Goal: Information Seeking & Learning: Learn about a topic

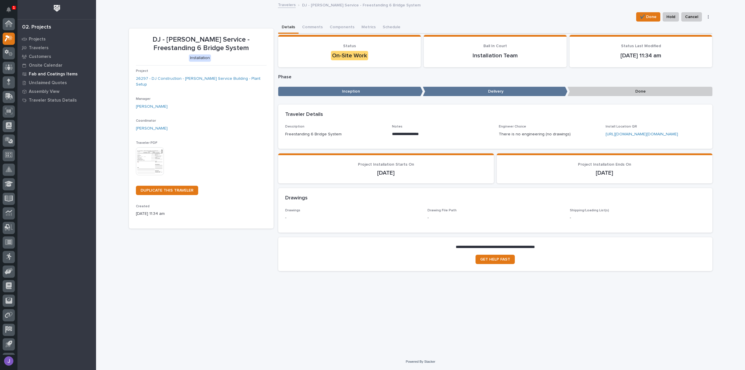
scroll to position [15, 0]
click at [10, 54] on icon at bounding box center [8, 53] width 3 height 6
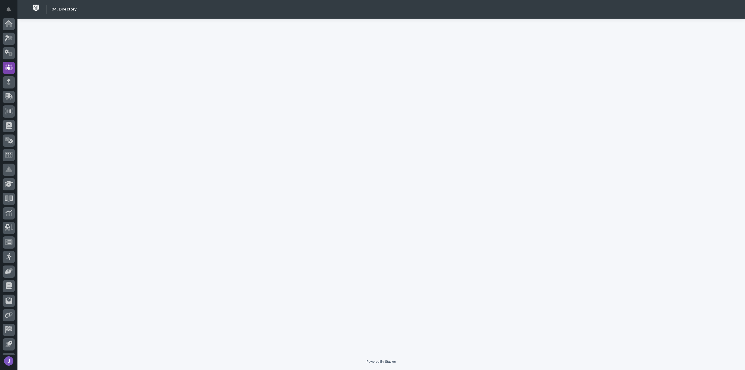
scroll to position [27, 0]
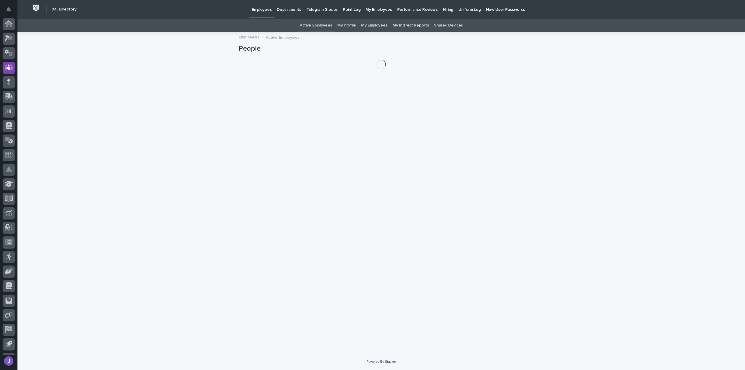
scroll to position [27, 0]
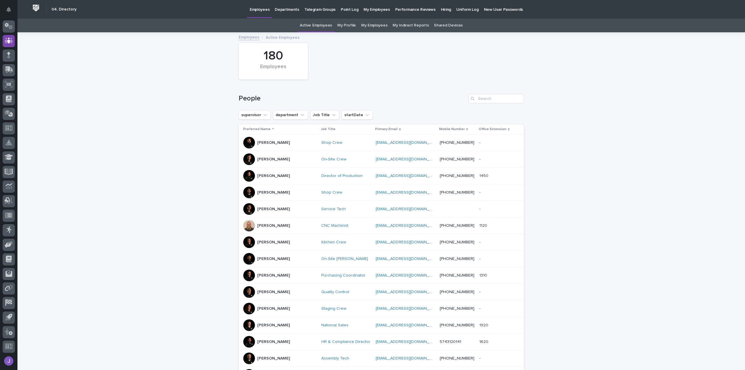
click at [376, 26] on link "My Employees" at bounding box center [374, 26] width 26 height 14
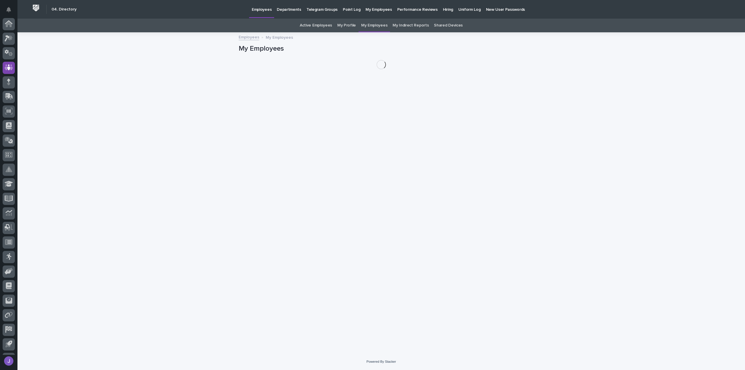
scroll to position [27, 0]
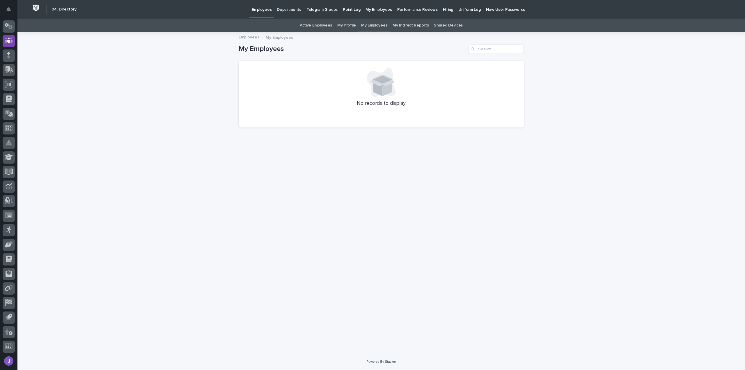
click at [323, 28] on link "Active Employees" at bounding box center [316, 26] width 32 height 14
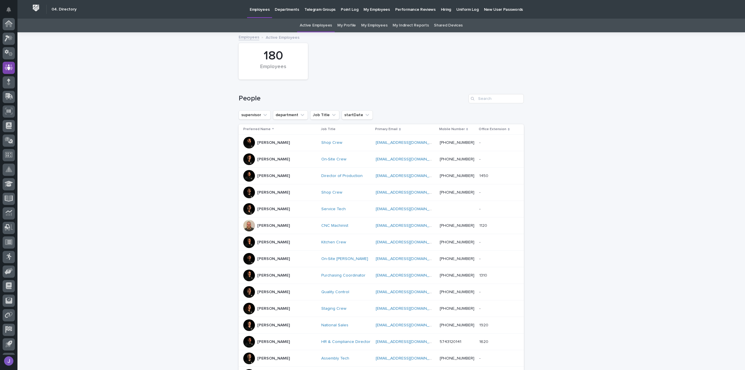
scroll to position [27, 0]
click at [262, 115] on icon "supervisor" at bounding box center [265, 115] width 6 height 6
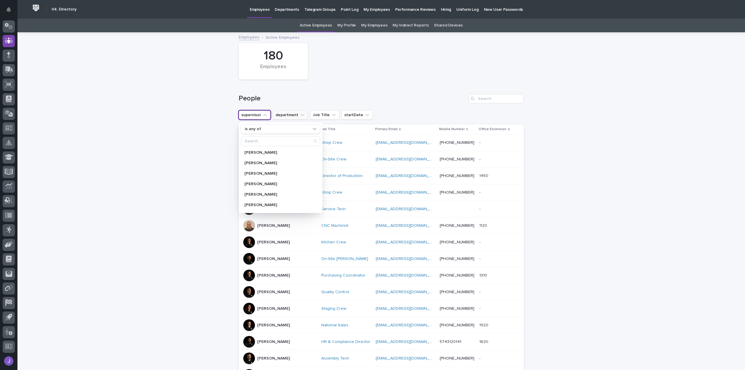
click at [299, 115] on icon "department" at bounding box center [302, 115] width 6 height 6
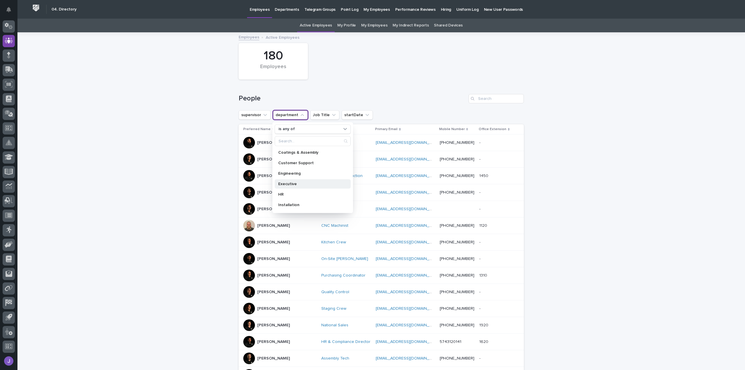
scroll to position [0, 0]
click at [331, 117] on icon "Job Title" at bounding box center [334, 115] width 6 height 6
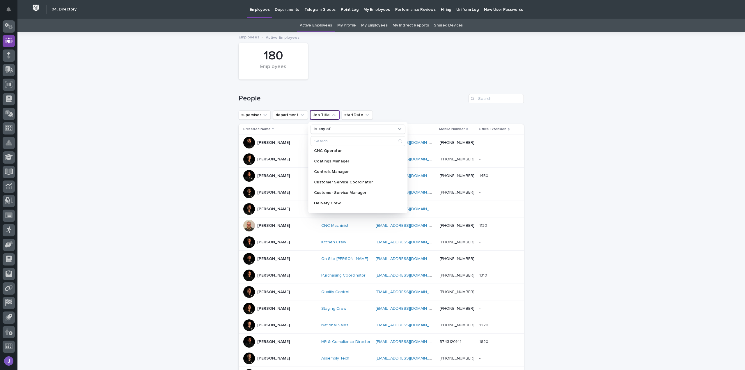
scroll to position [81, 0]
click at [388, 45] on div "180 Employees" at bounding box center [381, 61] width 291 height 42
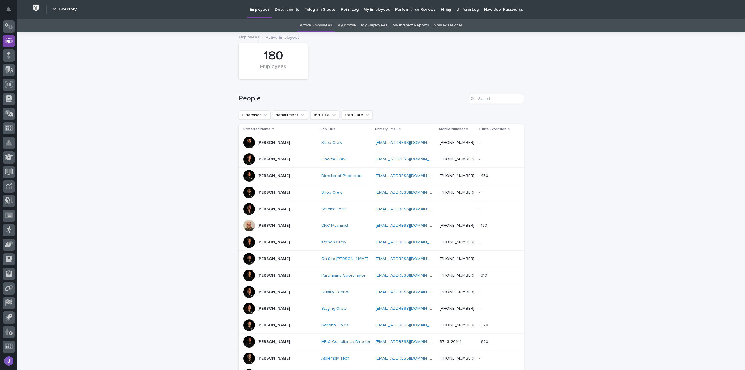
click at [441, 10] on p "Hiring" at bounding box center [446, 6] width 10 height 12
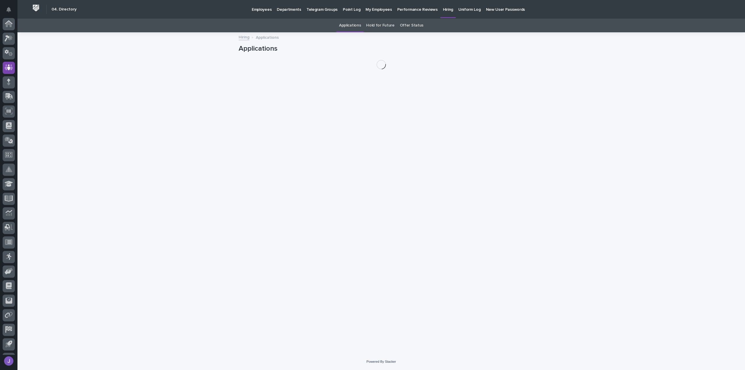
scroll to position [27, 0]
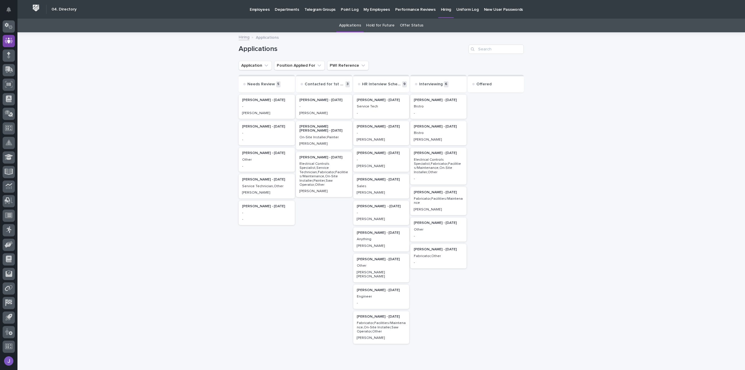
click at [434, 193] on p "Tanner Rush - 08/26/25" at bounding box center [438, 192] width 49 height 4
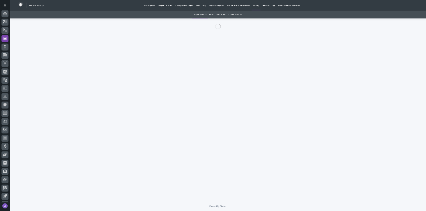
scroll to position [27, 0]
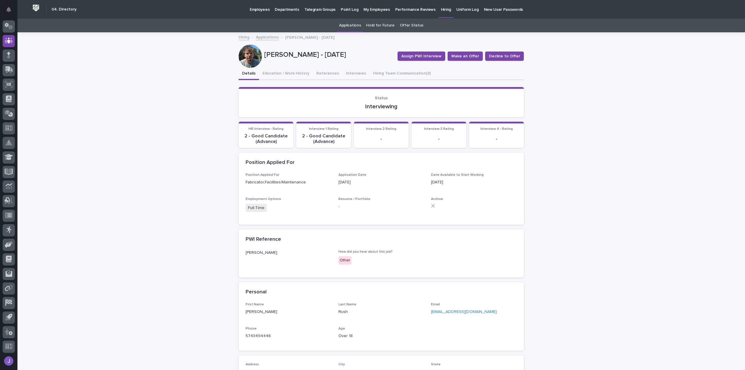
click at [248, 57] on div at bounding box center [250, 56] width 23 height 23
click at [253, 53] on div at bounding box center [250, 56] width 23 height 23
click at [251, 57] on div at bounding box center [250, 56] width 23 height 23
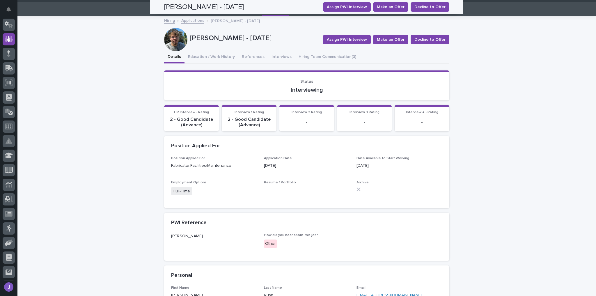
scroll to position [0, 0]
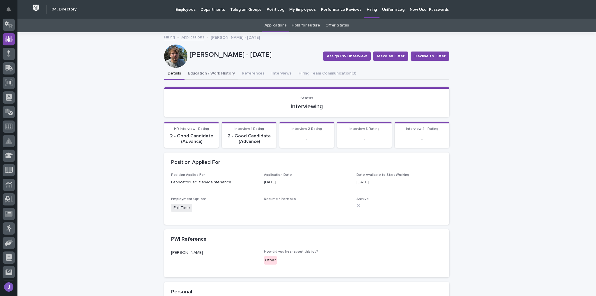
click at [218, 74] on button "Education / Work History" at bounding box center [211, 74] width 54 height 12
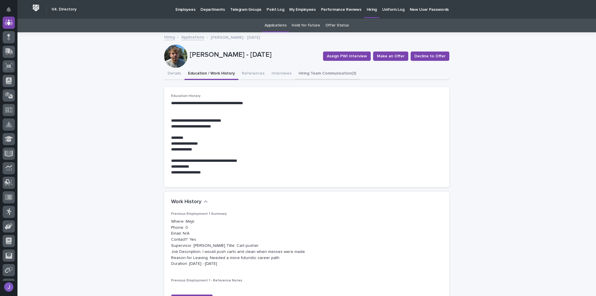
click at [305, 74] on button "Hiring Team Communication (3)" at bounding box center [327, 74] width 65 height 12
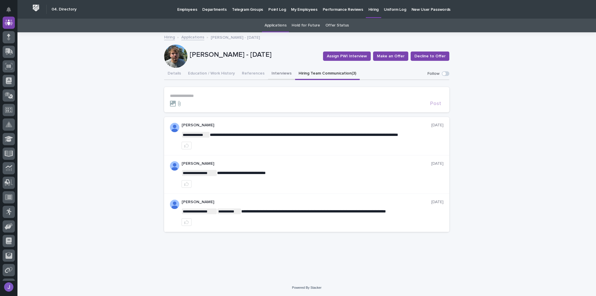
click at [275, 72] on button "Interviews" at bounding box center [281, 74] width 27 height 12
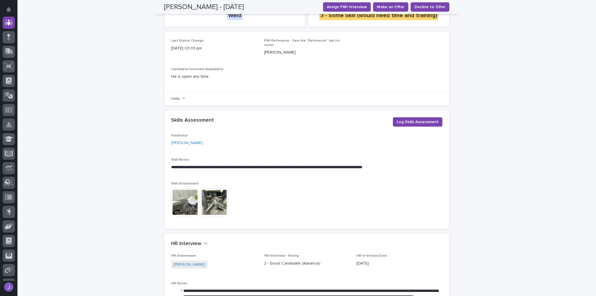
scroll to position [186, 0]
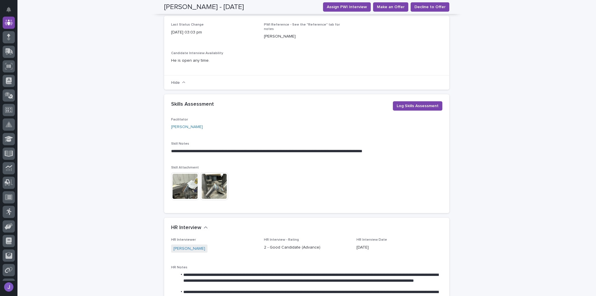
click at [191, 185] on img at bounding box center [185, 186] width 28 height 28
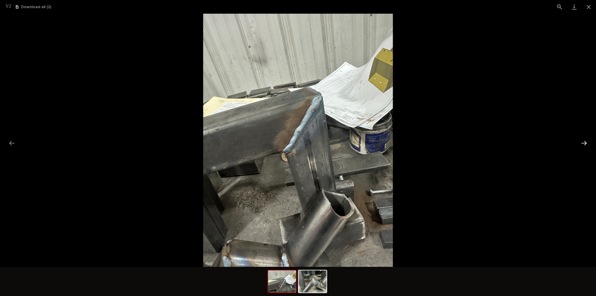
click at [584, 144] on button "Next slide" at bounding box center [584, 142] width 12 height 11
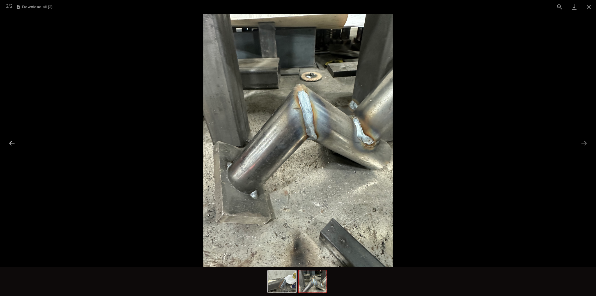
click at [10, 142] on button "Previous slide" at bounding box center [12, 142] width 12 height 11
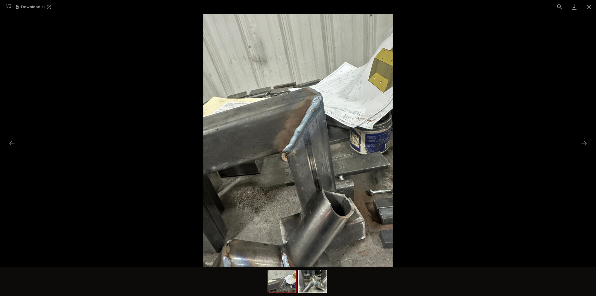
click at [317, 95] on img at bounding box center [298, 140] width 190 height 253
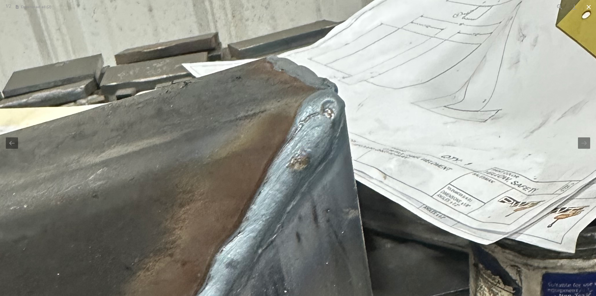
click at [588, 9] on button "Close gallery" at bounding box center [588, 7] width 15 height 14
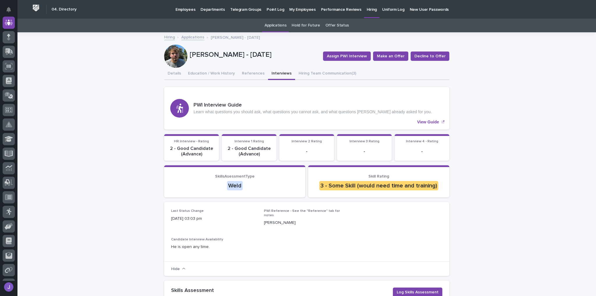
click at [367, 11] on p "Hiring" at bounding box center [372, 6] width 10 height 12
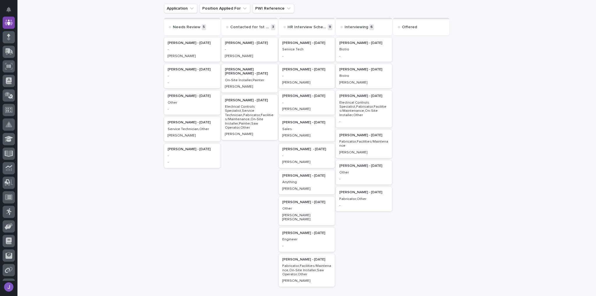
scroll to position [47, 0]
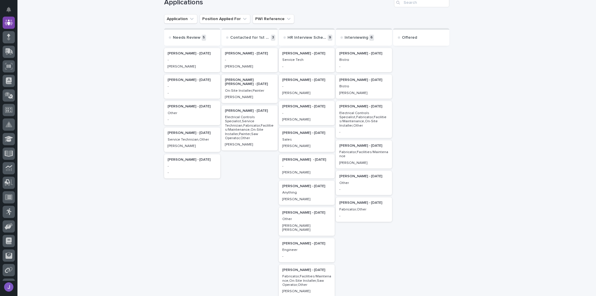
click at [236, 58] on p "-" at bounding box center [249, 60] width 49 height 4
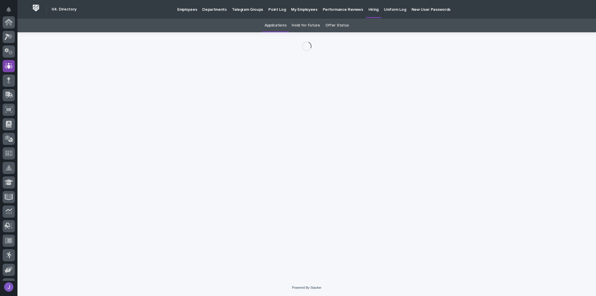
scroll to position [43, 0]
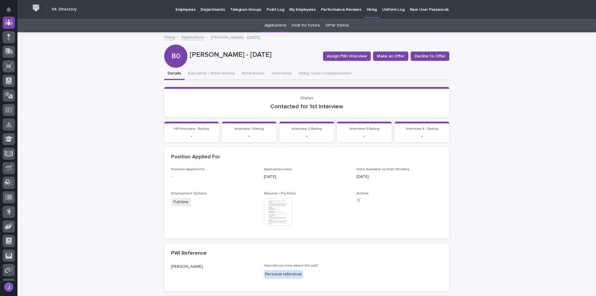
click at [268, 213] on img at bounding box center [278, 212] width 28 height 28
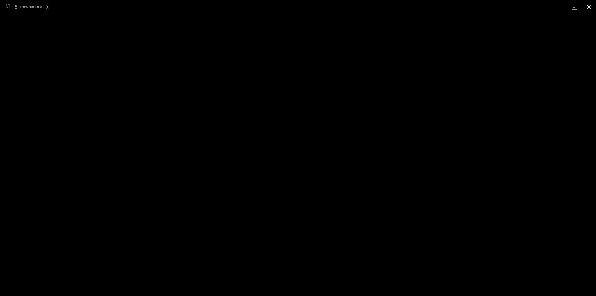
click at [590, 8] on button "Close gallery" at bounding box center [588, 7] width 15 height 14
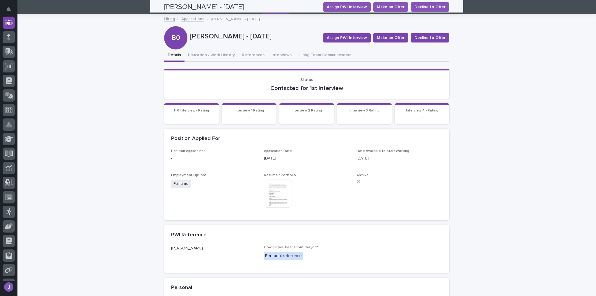
scroll to position [0, 0]
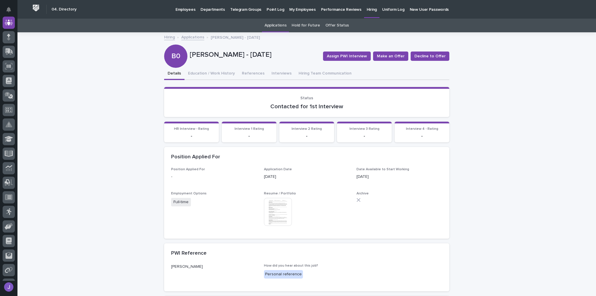
click at [364, 13] on link "Hiring" at bounding box center [371, 8] width 15 height 17
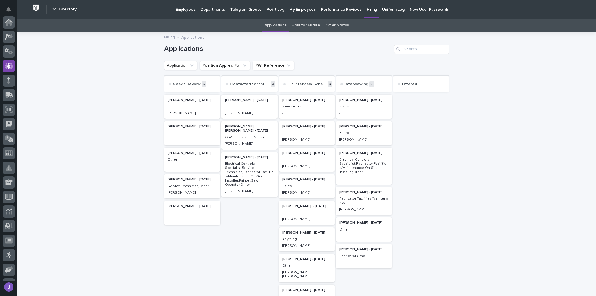
scroll to position [43, 0]
click at [186, 126] on p "Ceferino Mora - 09/03/25" at bounding box center [192, 127] width 49 height 4
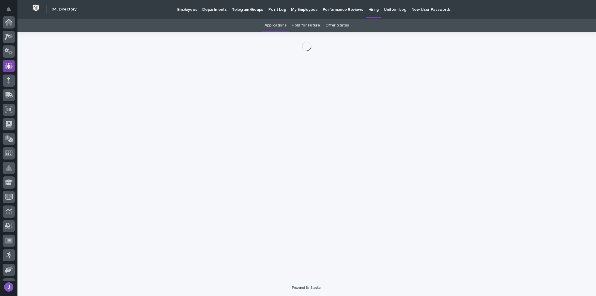
scroll to position [43, 0]
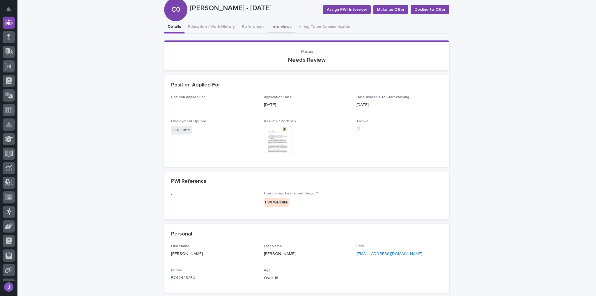
click at [268, 29] on div "**********" at bounding box center [306, 213] width 285 height 385
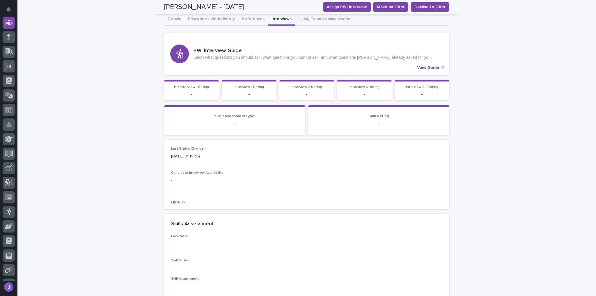
scroll to position [1, 0]
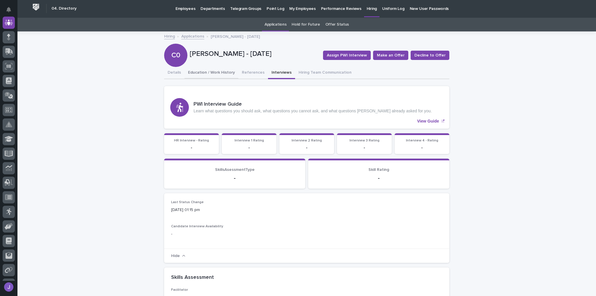
click at [217, 72] on button "Education / Work History" at bounding box center [211, 73] width 54 height 12
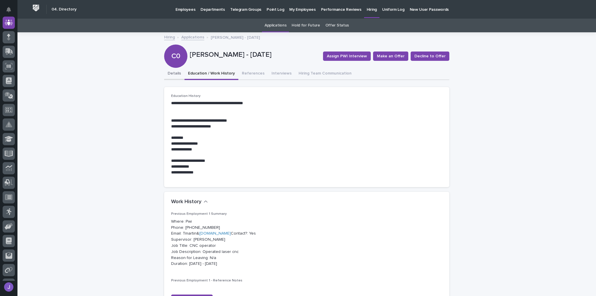
click at [173, 75] on button "Details" at bounding box center [174, 74] width 20 height 12
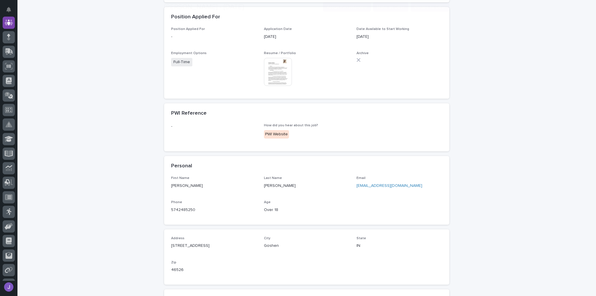
scroll to position [116, 0]
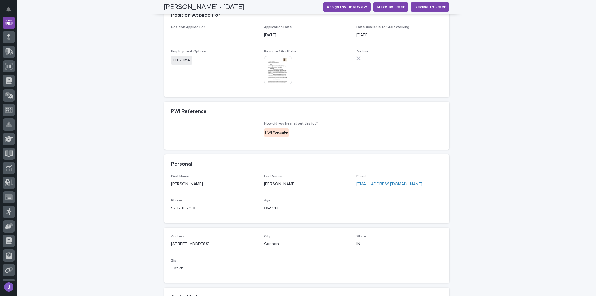
click at [277, 56] on img at bounding box center [278, 70] width 28 height 28
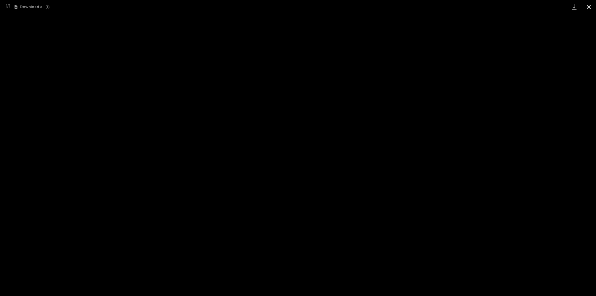
click at [589, 6] on button "Close gallery" at bounding box center [588, 7] width 15 height 14
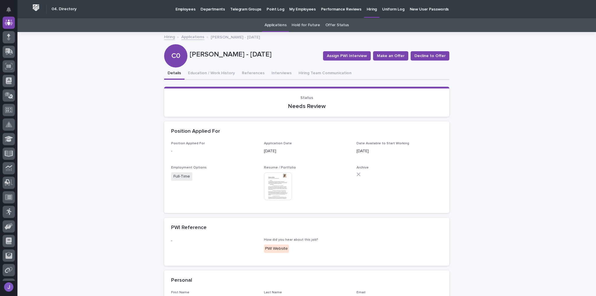
scroll to position [0, 0]
click at [303, 73] on button "Hiring Team Communication" at bounding box center [325, 74] width 60 height 12
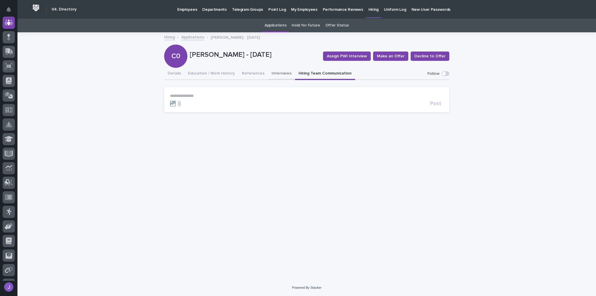
click at [270, 74] on button "Interviews" at bounding box center [281, 74] width 27 height 12
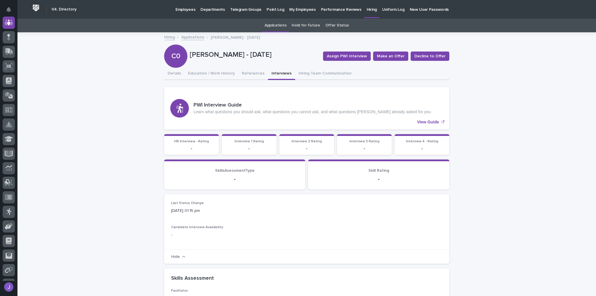
click at [322, 10] on p "Performance Reviews" at bounding box center [341, 6] width 40 height 12
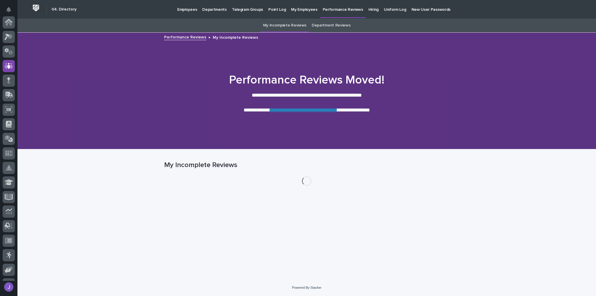
scroll to position [43, 0]
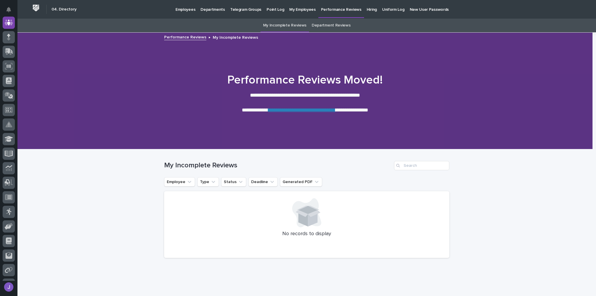
click at [301, 11] on p "My Employees" at bounding box center [302, 6] width 26 height 12
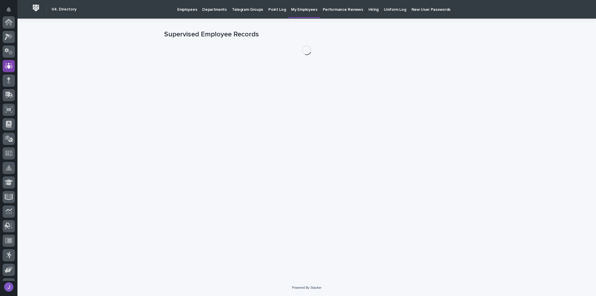
scroll to position [43, 0]
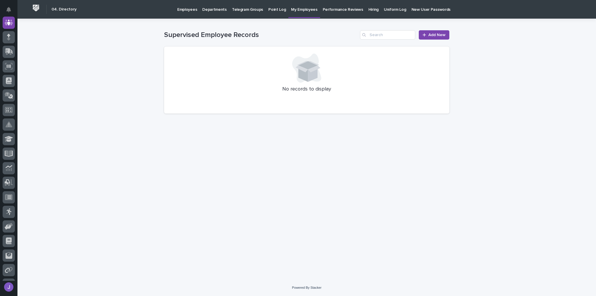
click at [368, 11] on p "Hiring" at bounding box center [373, 6] width 10 height 12
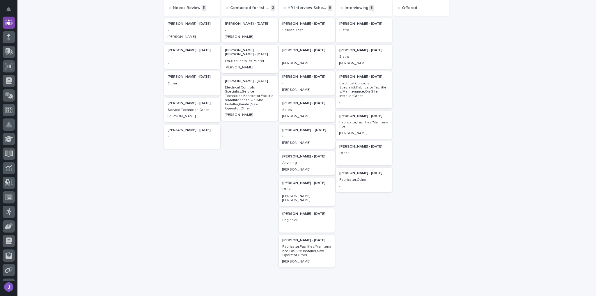
scroll to position [70, 0]
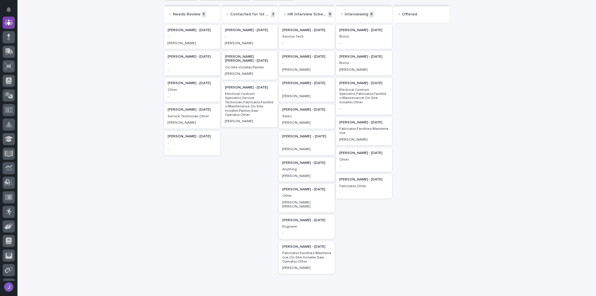
click at [358, 31] on p "Doreen Hochstetler - 08/20/25" at bounding box center [363, 30] width 49 height 4
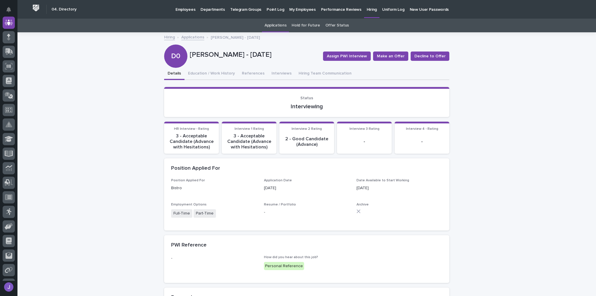
click at [367, 9] on p "Hiring" at bounding box center [372, 6] width 10 height 12
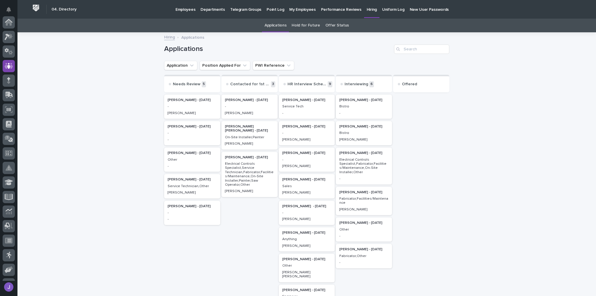
scroll to position [43, 0]
click at [179, 206] on p "Dderek Ullery - 07/15/25" at bounding box center [192, 206] width 49 height 4
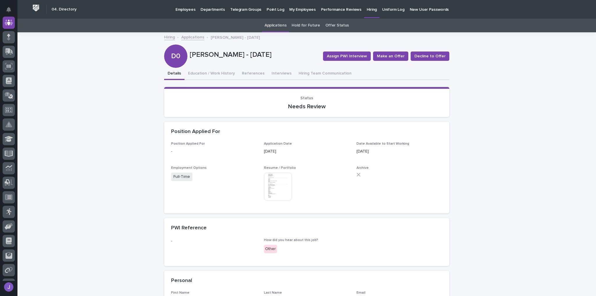
click at [364, 13] on link "Hiring" at bounding box center [371, 8] width 15 height 17
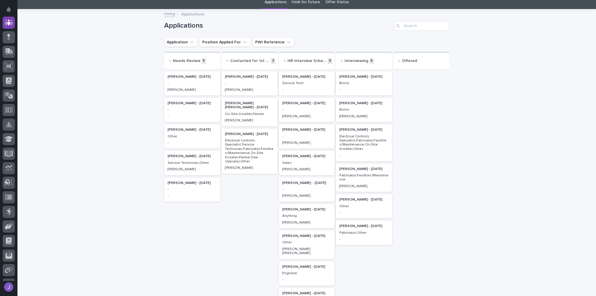
scroll to position [47, 0]
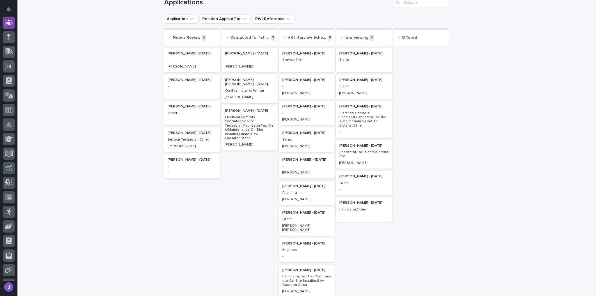
click at [297, 132] on p "Isaac Martinez - 09/16/25" at bounding box center [306, 133] width 49 height 4
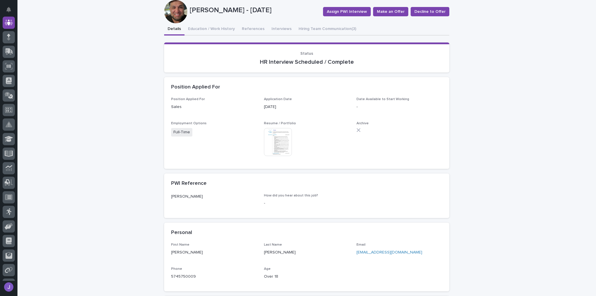
scroll to position [47, 0]
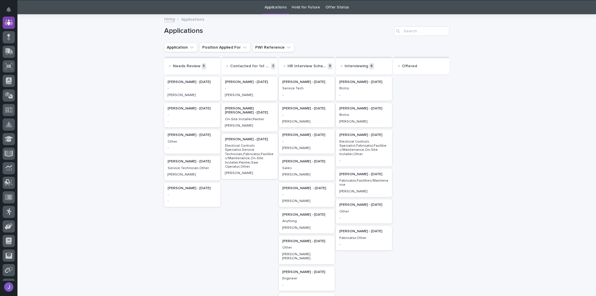
scroll to position [18, 0]
click at [243, 108] on p "Miguel Ramirez Silva - 09/03/25" at bounding box center [249, 110] width 49 height 8
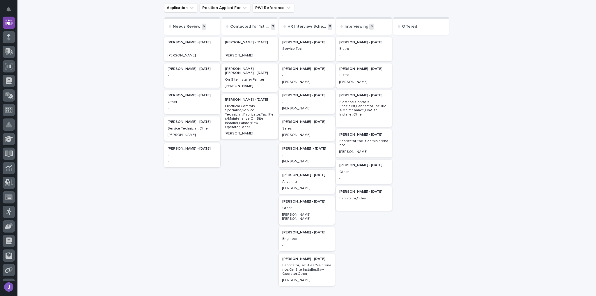
scroll to position [65, 0]
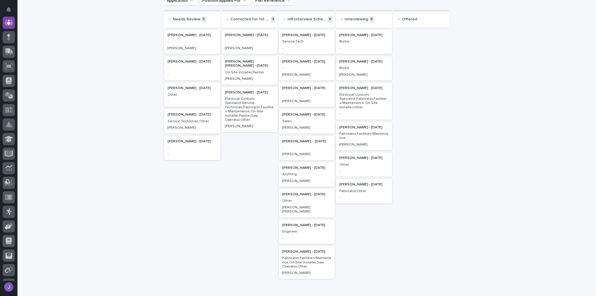
click at [298, 168] on p "Darrell Vetor - 09/11/25" at bounding box center [306, 168] width 49 height 4
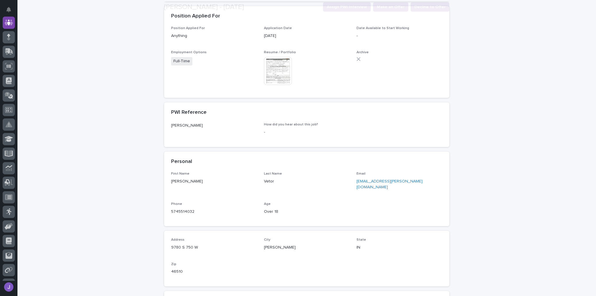
scroll to position [116, 0]
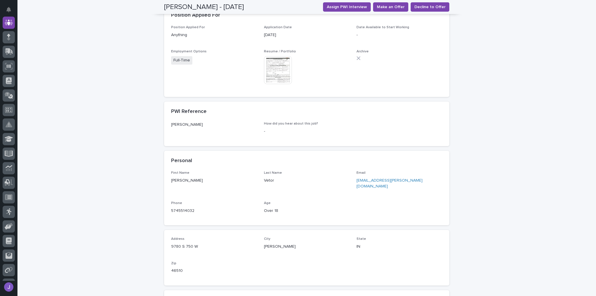
click at [269, 77] on img at bounding box center [278, 70] width 28 height 28
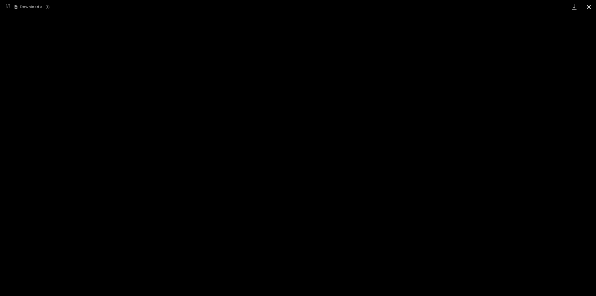
click at [588, 8] on button "Close gallery" at bounding box center [588, 7] width 15 height 14
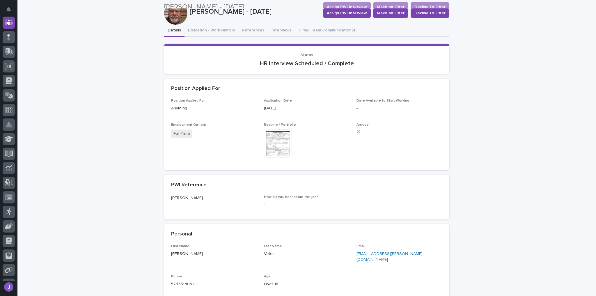
scroll to position [0, 0]
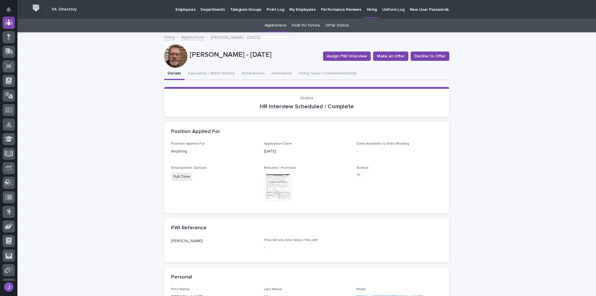
click at [179, 59] on div at bounding box center [175, 56] width 23 height 23
click at [193, 73] on button "Education / Work History" at bounding box center [211, 74] width 54 height 12
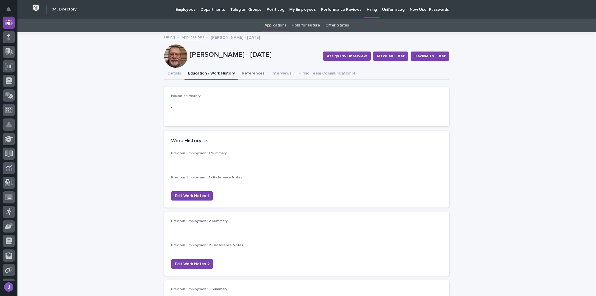
click at [241, 73] on button "References" at bounding box center [253, 74] width 30 height 12
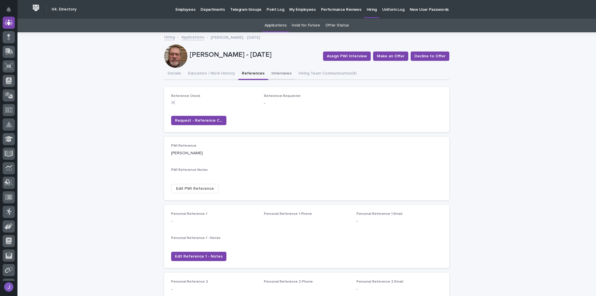
click at [269, 74] on button "Interviews" at bounding box center [281, 74] width 27 height 12
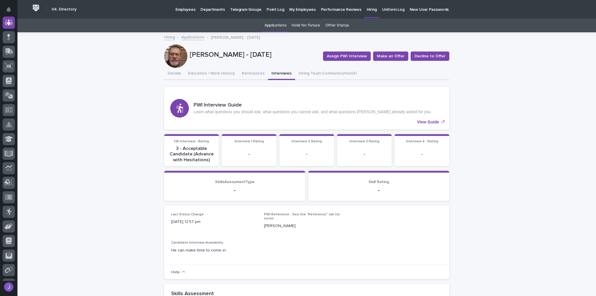
click at [367, 11] on p "Hiring" at bounding box center [372, 6] width 10 height 12
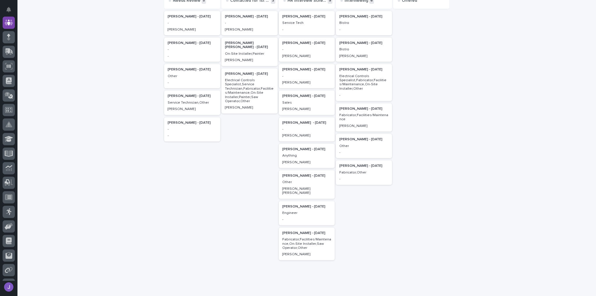
scroll to position [93, 0]
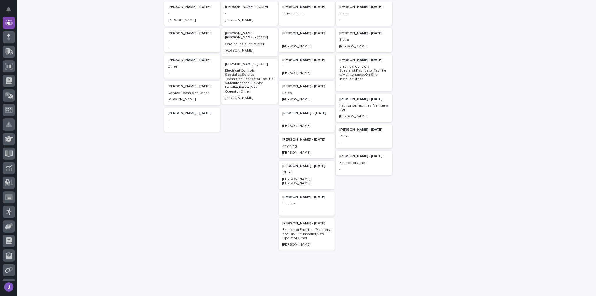
click at [294, 165] on p "Christie Hochstetler - 08/25/25" at bounding box center [306, 166] width 49 height 4
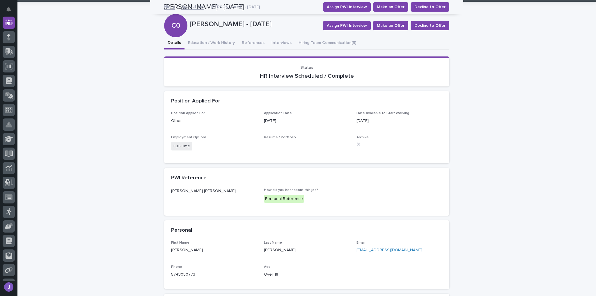
scroll to position [20, 0]
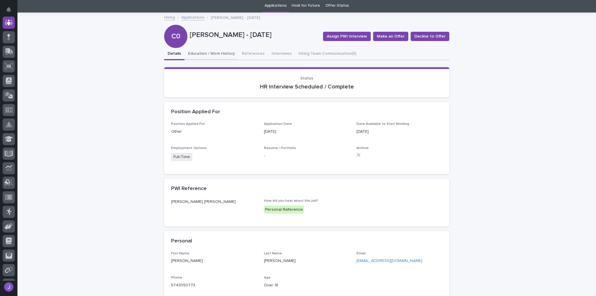
click at [204, 56] on button "Education / Work History" at bounding box center [211, 54] width 54 height 12
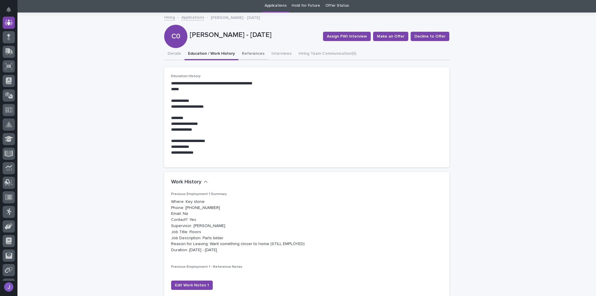
click at [253, 53] on button "References" at bounding box center [253, 54] width 30 height 12
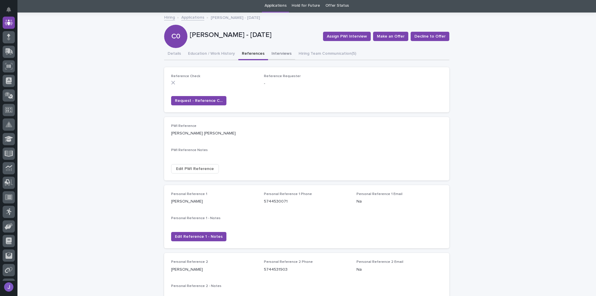
click at [273, 54] on button "Interviews" at bounding box center [281, 54] width 27 height 12
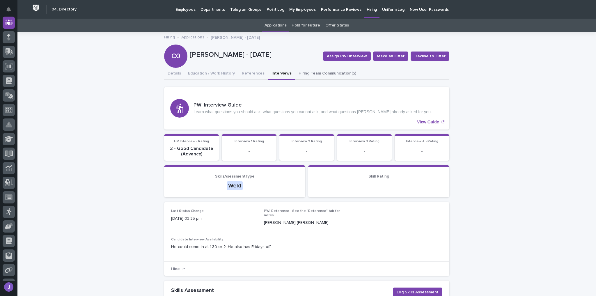
click at [296, 74] on button "Hiring Team Communication (5)" at bounding box center [327, 74] width 65 height 12
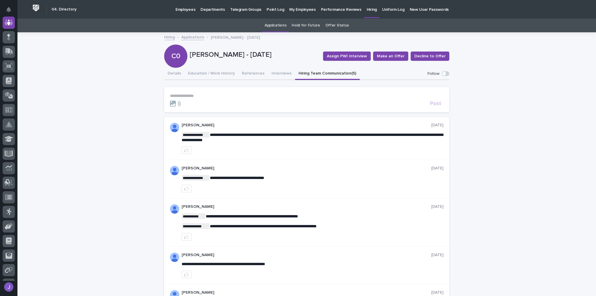
click at [367, 10] on p "Hiring" at bounding box center [372, 6] width 10 height 12
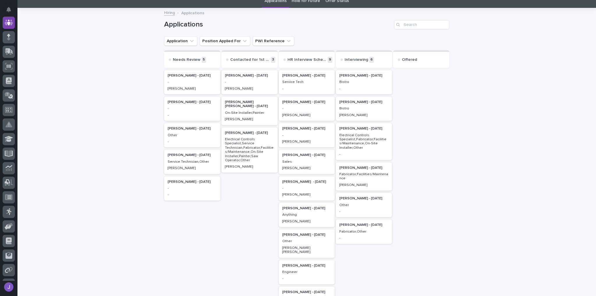
scroll to position [47, 0]
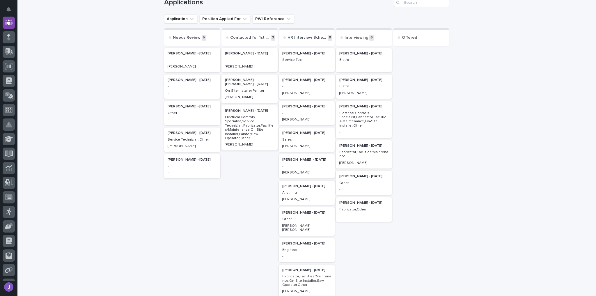
click at [179, 132] on p "Christopher Allen - 08/11/25" at bounding box center [192, 133] width 49 height 4
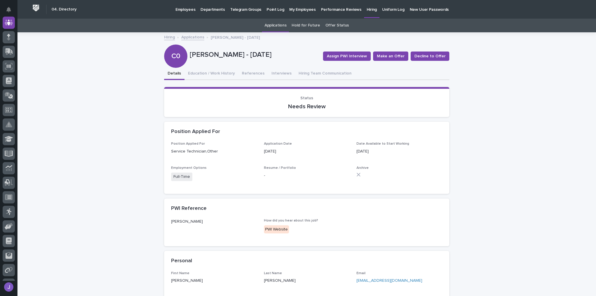
click at [367, 8] on p "Hiring" at bounding box center [372, 6] width 10 height 12
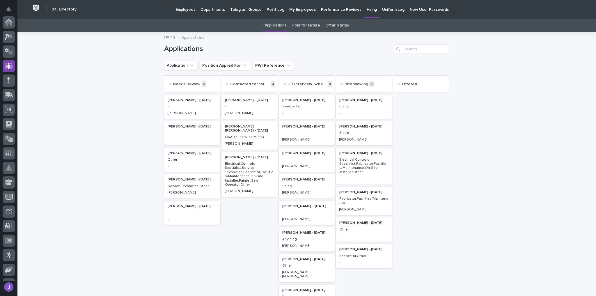
scroll to position [43, 0]
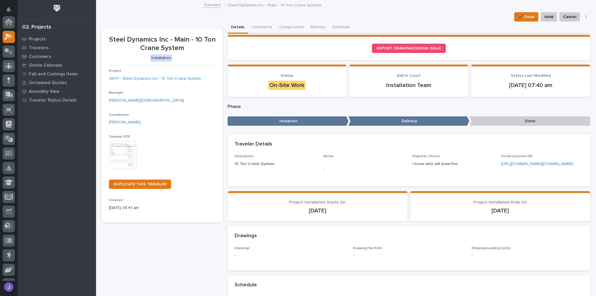
scroll to position [15, 0]
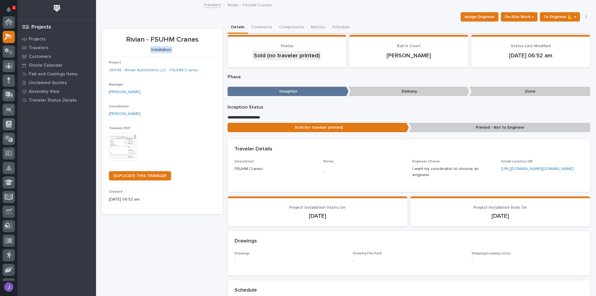
scroll to position [15, 0]
